Goal: Browse casually

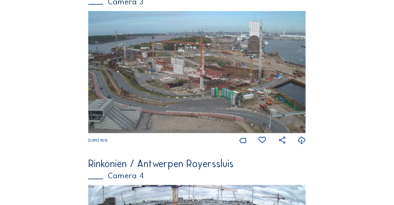
scroll to position [658, 0]
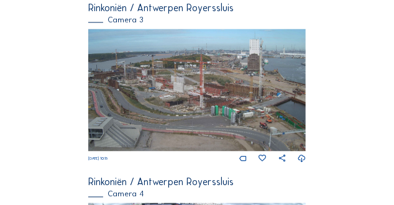
click at [148, 96] on img at bounding box center [197, 90] width 218 height 122
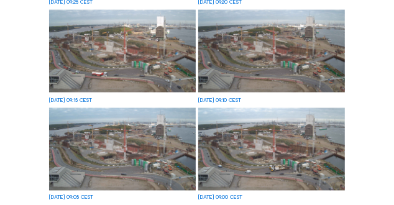
scroll to position [668, 0]
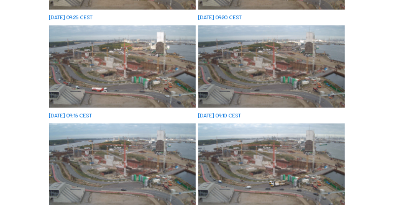
click at [127, 55] on img at bounding box center [122, 66] width 147 height 83
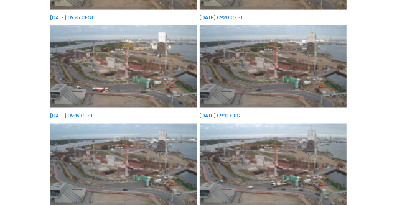
scroll to position [671, 0]
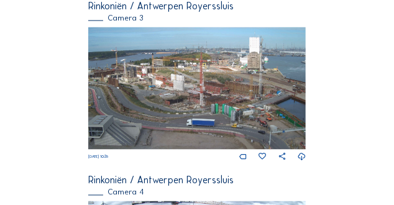
scroll to position [673, 0]
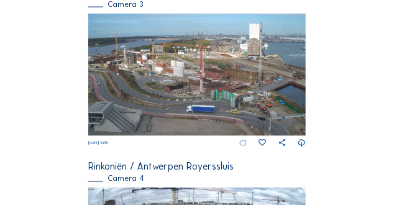
click at [244, 147] on icon at bounding box center [243, 143] width 9 height 9
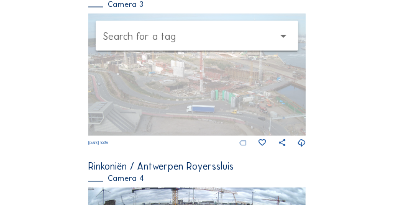
click at [244, 147] on icon at bounding box center [243, 143] width 9 height 9
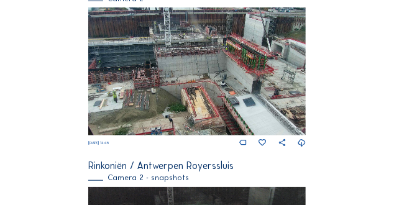
scroll to position [280, 0]
